Goal: Task Accomplishment & Management: Use online tool/utility

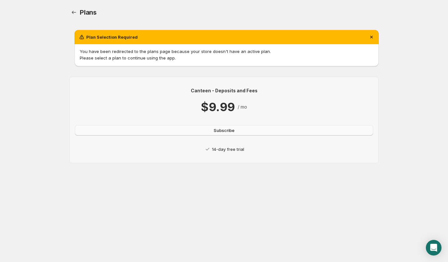
click at [234, 128] on span "Subscribe" at bounding box center [224, 130] width 21 height 7
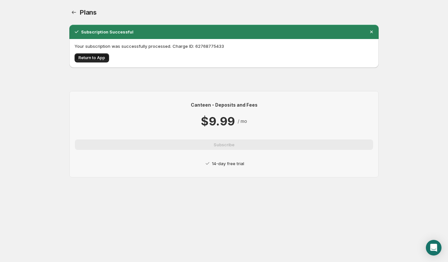
click at [105, 61] on button "Return to App" at bounding box center [92, 57] width 34 height 9
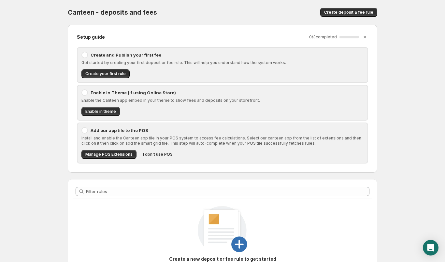
drag, startPoint x: 89, startPoint y: 54, endPoint x: 89, endPoint y: 59, distance: 4.9
click at [89, 54] on div "Create and Publish your first fee" at bounding box center [222, 55] width 282 height 7
click at [99, 76] on span "Create your first rule" at bounding box center [105, 73] width 40 height 5
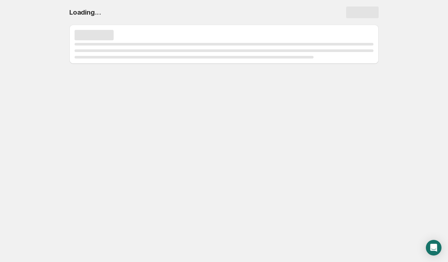
select select "deactive"
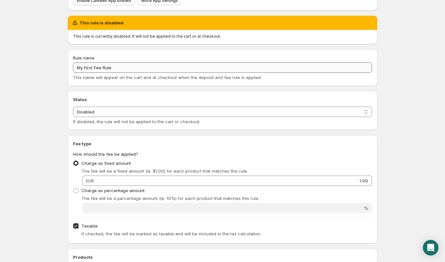
scroll to position [65, 0]
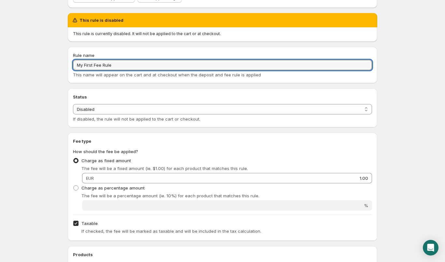
drag, startPoint x: 125, startPoint y: 65, endPoint x: 59, endPoint y: 62, distance: 66.5
click at [59, 62] on body "Home Help My First Fee Rule. This page is ready My First Fee Rule Preview More …" at bounding box center [222, 66] width 445 height 262
paste input "l. 0,25€ EINWEGPFAND"
type input "zzgl. 0,25€ EINWEGPFAND"
click at [137, 111] on select "Enabled Disabled" at bounding box center [222, 109] width 299 height 10
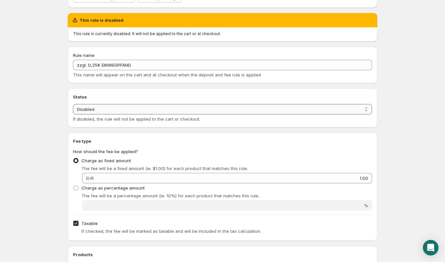
select select "active"
click at [73, 104] on select "Enabled Disabled" at bounding box center [222, 109] width 299 height 10
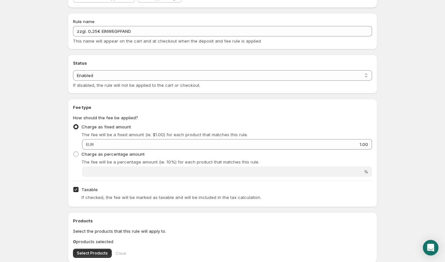
click at [48, 131] on body "Home Help zzgl. 0,25€ EINWEGPFAND. This page is ready zzgl. 0,25€ EINWEGPFAND P…" at bounding box center [222, 66] width 445 height 262
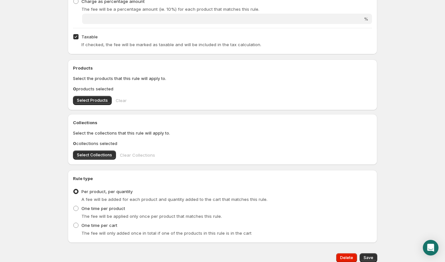
scroll to position [228, 0]
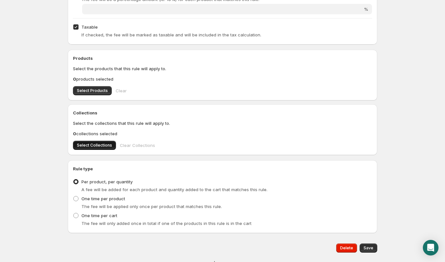
click at [102, 148] on span "Select Collections" at bounding box center [94, 145] width 35 height 5
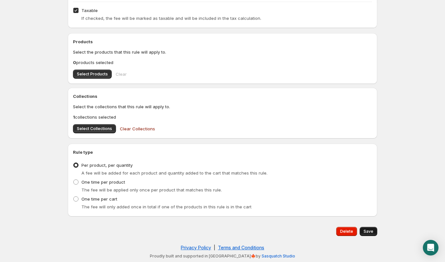
click at [367, 230] on span "Save" at bounding box center [368, 231] width 10 height 5
type input "1"
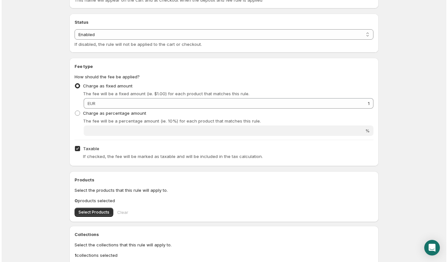
scroll to position [0, 0]
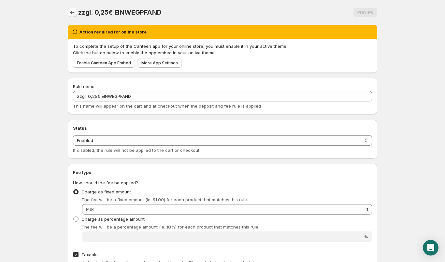
click at [74, 13] on icon "Settings" at bounding box center [72, 12] width 7 height 7
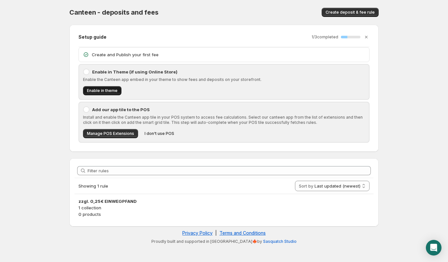
click at [110, 91] on span "Enable in theme" at bounding box center [102, 90] width 31 height 5
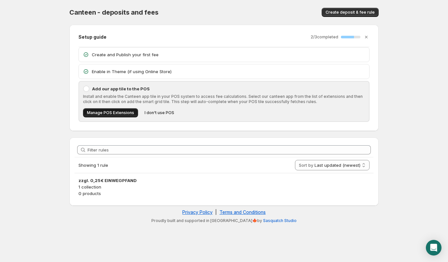
click at [115, 117] on button "Manage POS Extensions" at bounding box center [110, 112] width 55 height 9
click at [159, 111] on span "I don't use POS" at bounding box center [160, 112] width 30 height 5
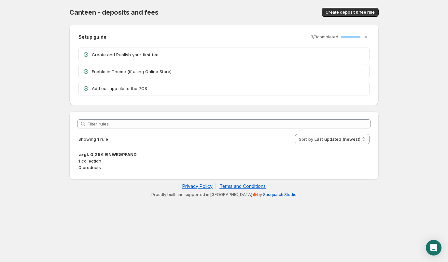
click at [404, 147] on body "Home Help Canteen - deposits and fees. This page is ready Canteen - deposits an…" at bounding box center [224, 131] width 448 height 262
click at [399, 124] on body "Home Help Canteen - deposits and fees. This page is ready Canteen - deposits an…" at bounding box center [224, 131] width 448 height 262
click at [330, 136] on select "Last updated (newest) Last updated (oldest)" at bounding box center [332, 139] width 75 height 10
drag, startPoint x: 396, startPoint y: 90, endPoint x: 399, endPoint y: 47, distance: 43.4
click at [398, 86] on body "Home Help Canteen - deposits and fees. This page is ready Canteen - deposits an…" at bounding box center [224, 131] width 448 height 262
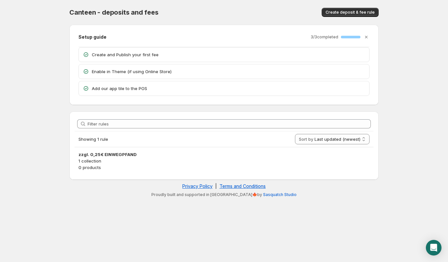
click at [399, 47] on body "Home Help Canteen - deposits and fees. This page is ready Canteen - deposits an…" at bounding box center [224, 131] width 448 height 262
click at [434, 247] on icon "Open Intercom Messenger" at bounding box center [433, 248] width 7 height 8
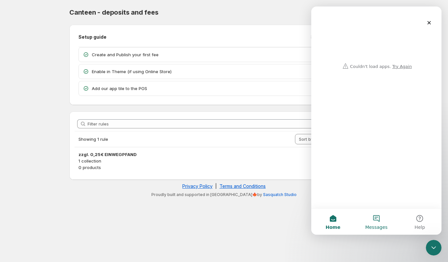
click at [379, 215] on button "Messages" at bounding box center [375, 222] width 43 height 26
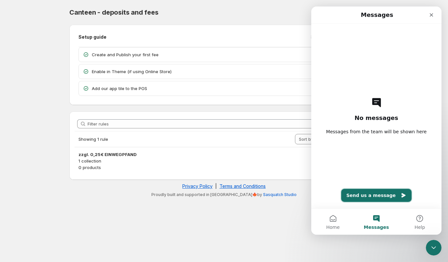
click at [381, 194] on button "Send us a message" at bounding box center [376, 195] width 71 height 13
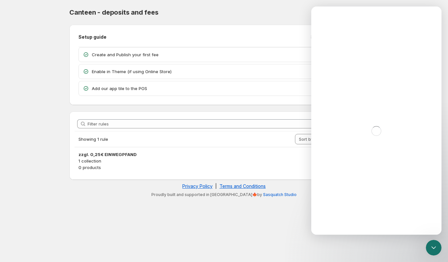
click at [159, 36] on div "Setup guide 3 / 3 completed 100 %" at bounding box center [223, 37] width 291 height 7
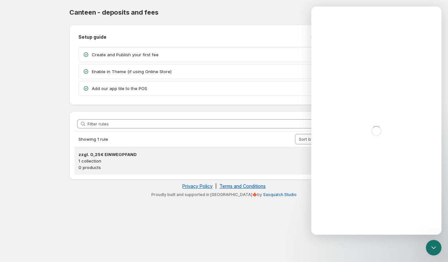
click at [104, 159] on p "1 collection" at bounding box center [223, 161] width 291 height 7
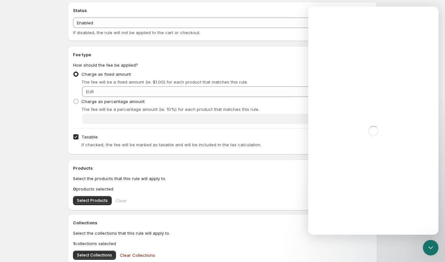
scroll to position [65, 0]
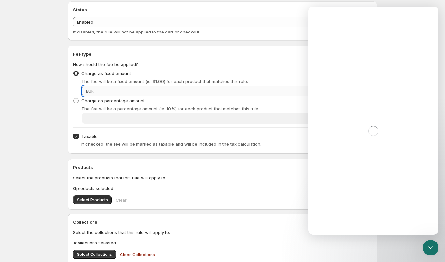
click at [112, 90] on input "1" at bounding box center [234, 91] width 276 height 10
click at [96, 91] on input "1" at bounding box center [234, 91] width 276 height 10
click at [112, 91] on input "1" at bounding box center [234, 91] width 276 height 10
click at [112, 91] on input "0.21" at bounding box center [234, 91] width 276 height 10
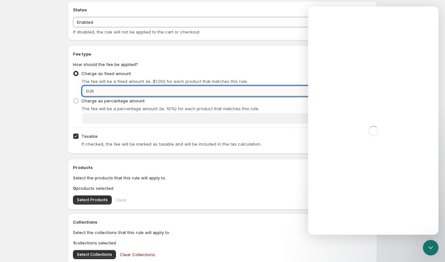
click at [112, 91] on input "0.21" at bounding box center [234, 91] width 276 height 10
click at [111, 90] on input "0.21" at bounding box center [234, 91] width 276 height 10
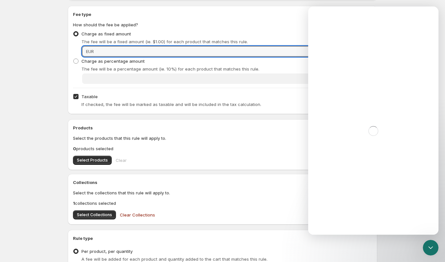
scroll to position [98, 0]
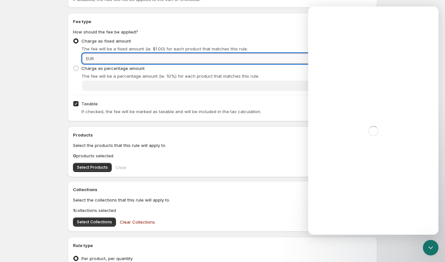
click at [109, 54] on input "0.21" at bounding box center [234, 58] width 276 height 10
click at [205, 59] on input "0.21" at bounding box center [234, 58] width 276 height 10
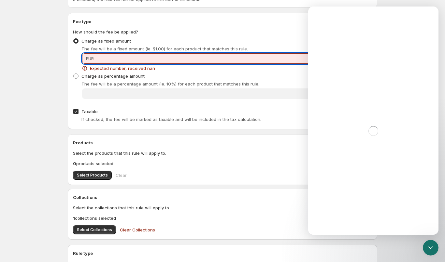
click at [202, 62] on input "k0.21" at bounding box center [234, 58] width 276 height 10
click at [191, 60] on input "66k0.21" at bounding box center [234, 58] width 276 height 10
click at [184, 55] on input "434434366k0.21" at bounding box center [234, 58] width 276 height 10
click at [171, 56] on input "434434366k0.21" at bounding box center [234, 58] width 276 height 10
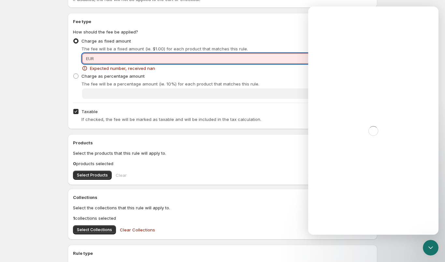
click at [185, 41] on div "Charge as fixed amount The fee will be a fixed amount (ie. $1.00) for each prod…" at bounding box center [222, 44] width 299 height 16
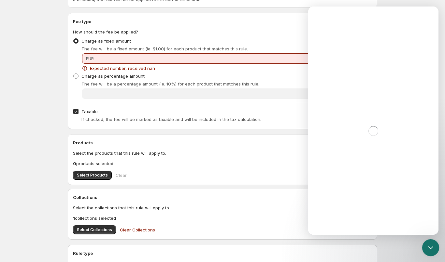
click at [430, 255] on div "Close Intercom Messenger" at bounding box center [429, 247] width 16 height 16
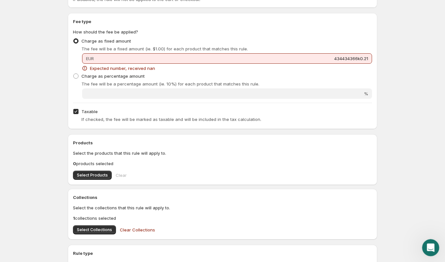
scroll to position [0, 0]
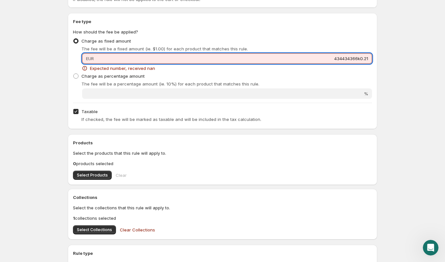
click at [342, 60] on input "434434366k0.21" at bounding box center [234, 58] width 276 height 10
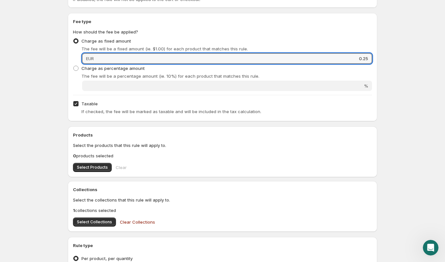
type input "0.25"
click at [398, 80] on body "Home Help zzgl. 0,25€ EINWEGPFAND. This page is ready zzgl. 0,25€ EINWEGPFAND P…" at bounding box center [222, 33] width 445 height 262
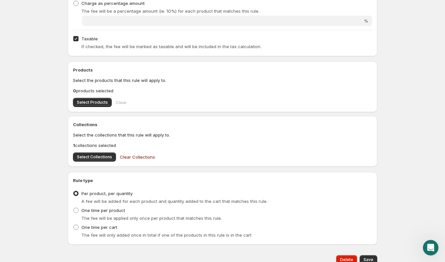
scroll to position [191, 0]
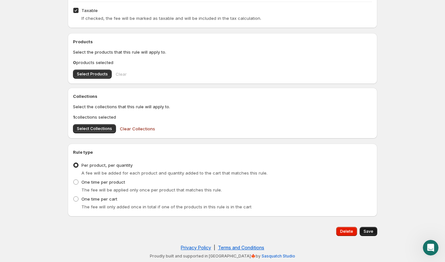
click at [366, 228] on button "Save" at bounding box center [368, 231] width 18 height 9
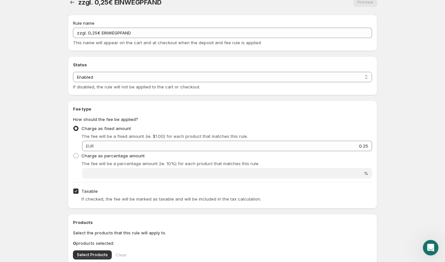
scroll to position [0, 0]
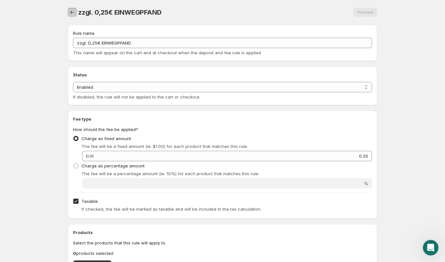
click at [72, 13] on icon "Settings" at bounding box center [72, 12] width 7 height 7
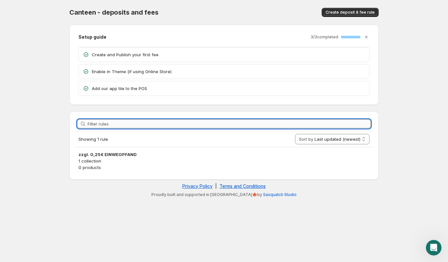
click at [154, 123] on input "Filter rules" at bounding box center [229, 123] width 283 height 9
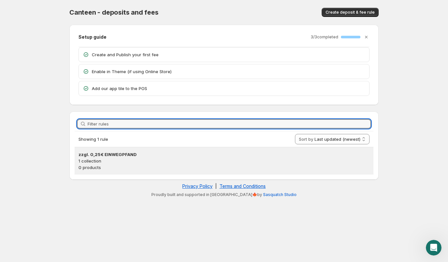
click at [92, 160] on p "1 collection" at bounding box center [223, 161] width 291 height 7
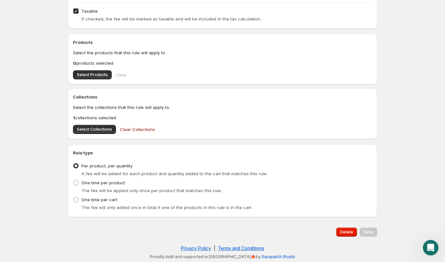
scroll to position [191, 0]
click at [102, 129] on span "Select Collections" at bounding box center [94, 128] width 35 height 5
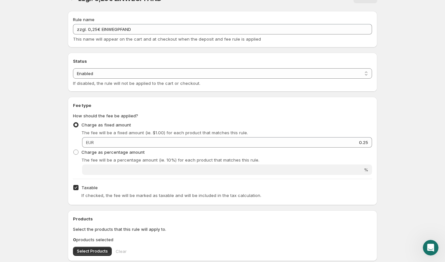
scroll to position [0, 0]
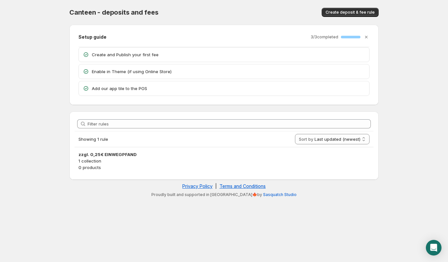
click at [194, 58] on p "Create and Publish your first fee" at bounding box center [228, 54] width 273 height 7
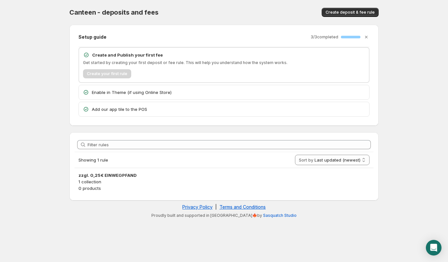
click at [140, 98] on div "Enable in Theme (if using Online Store)" at bounding box center [224, 92] width 290 height 14
click at [145, 93] on p "Enable in Theme (if using Online Store)" at bounding box center [228, 92] width 273 height 7
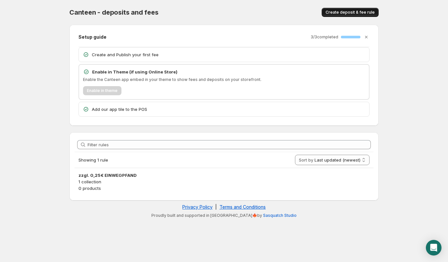
click at [361, 13] on span "Create deposit & fee rule" at bounding box center [349, 12] width 49 height 5
